Goal: Navigation & Orientation: Find specific page/section

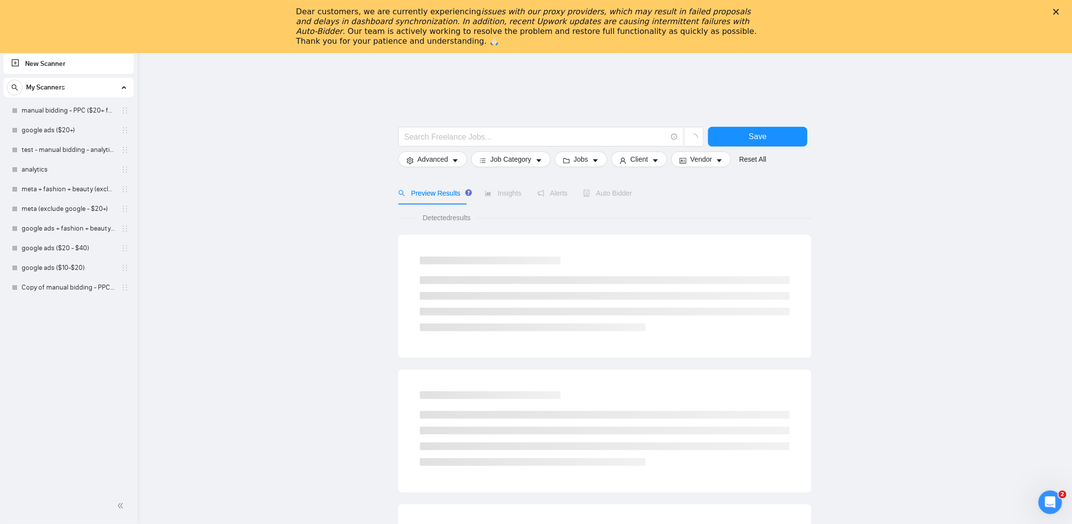
click at [124, 10] on div "Dear customers, we are currently experiencing issues with our proxy providers, …" at bounding box center [536, 26] width 1072 height 45
click at [328, 99] on main "Save Advanced Job Category Jobs Client Vendor Reset All Preview Results Insight…" at bounding box center [604, 494] width 903 height 805
click at [1060, 11] on polygon "Close" at bounding box center [1057, 12] width 6 height 6
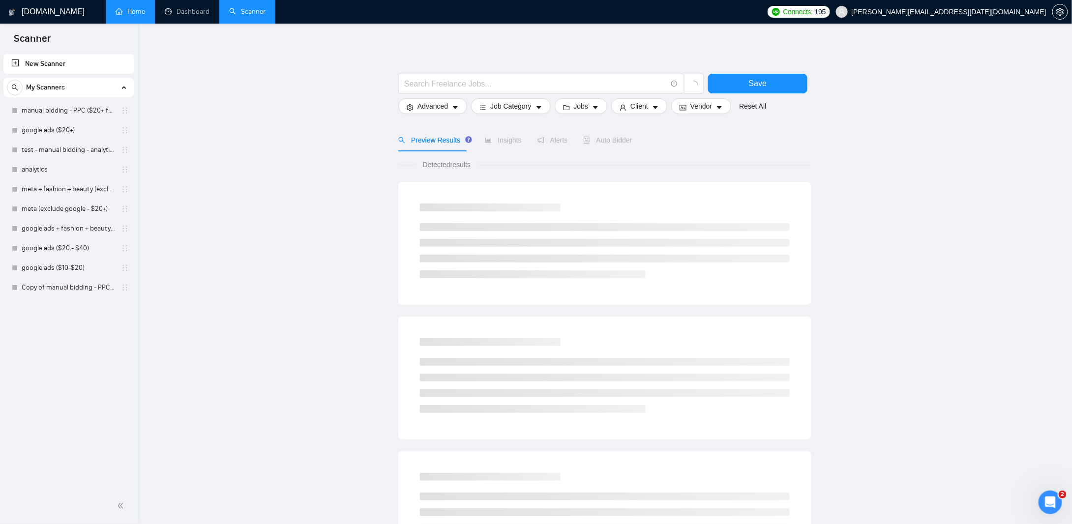
click at [123, 7] on link "Home" at bounding box center [131, 11] width 30 height 8
